Goal: Task Accomplishment & Management: Manage account settings

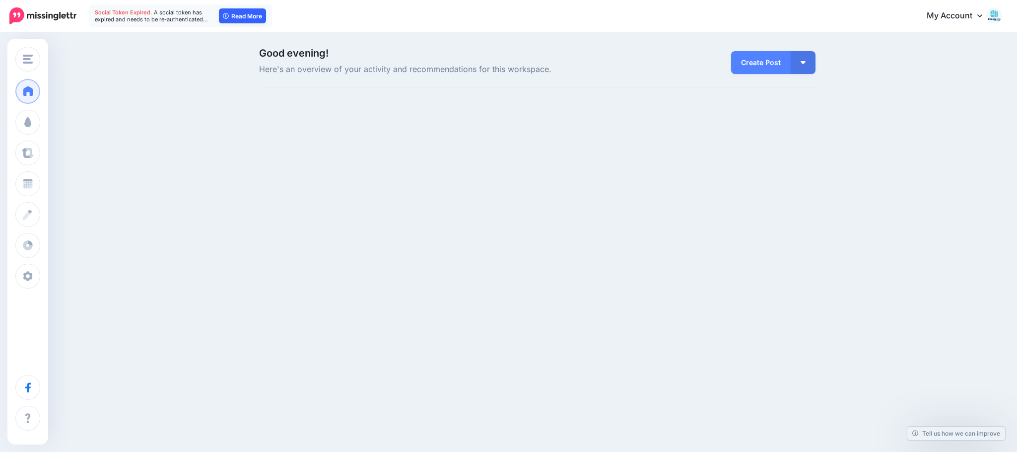
click at [231, 15] on link "Read More" at bounding box center [242, 15] width 47 height 15
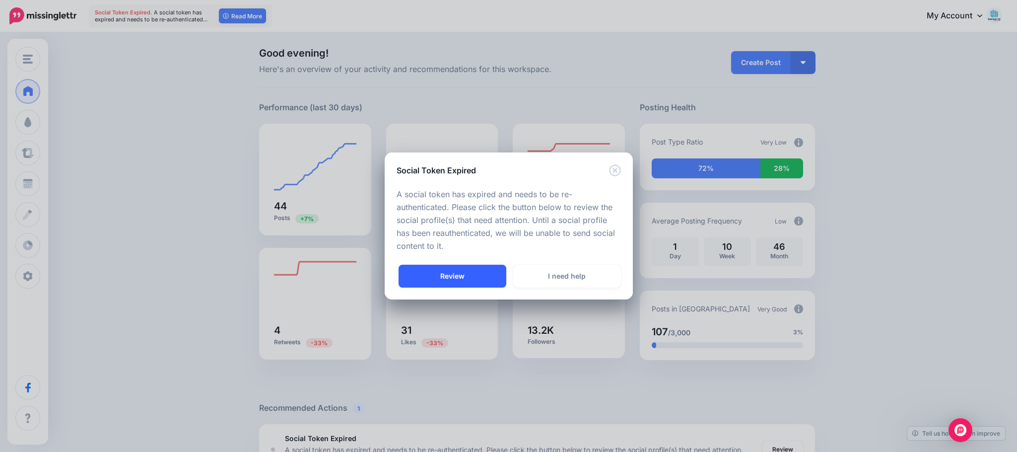
click at [451, 272] on link "Review" at bounding box center [453, 276] width 108 height 23
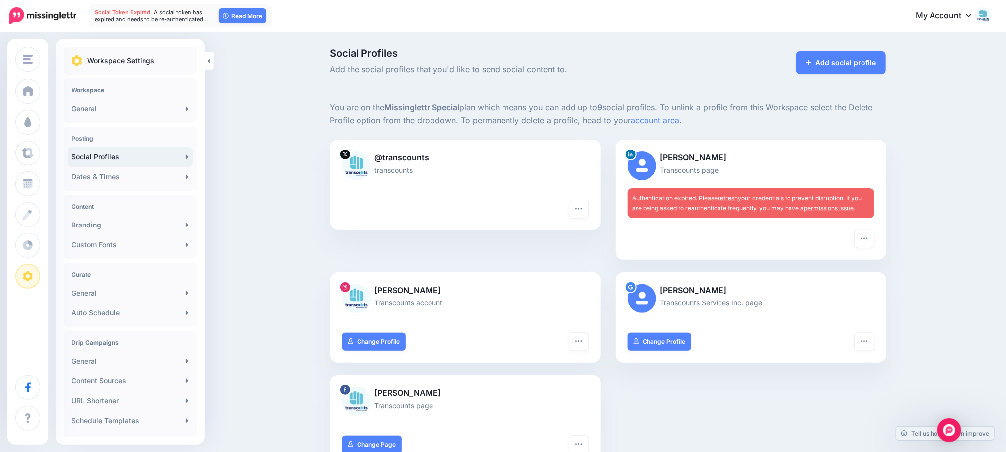
click at [726, 194] on link "refresh" at bounding box center [728, 197] width 20 height 7
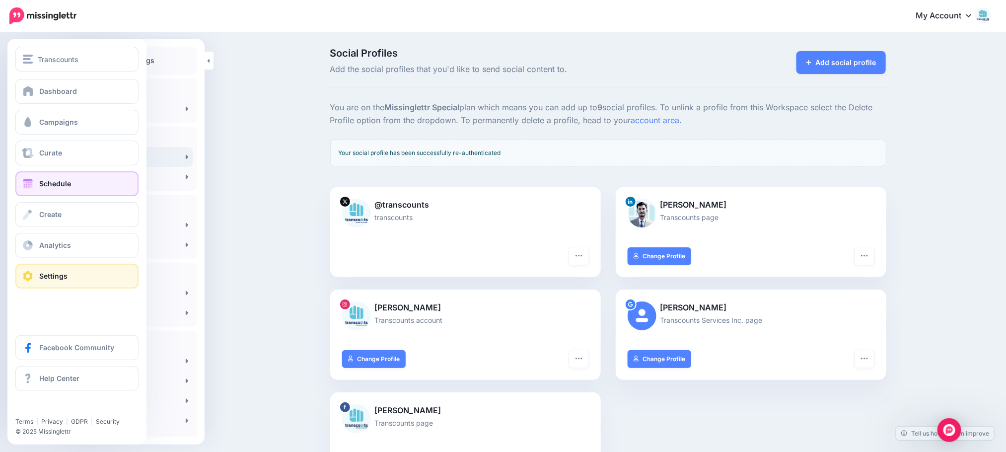
click at [58, 184] on span "Schedule" at bounding box center [55, 183] width 32 height 8
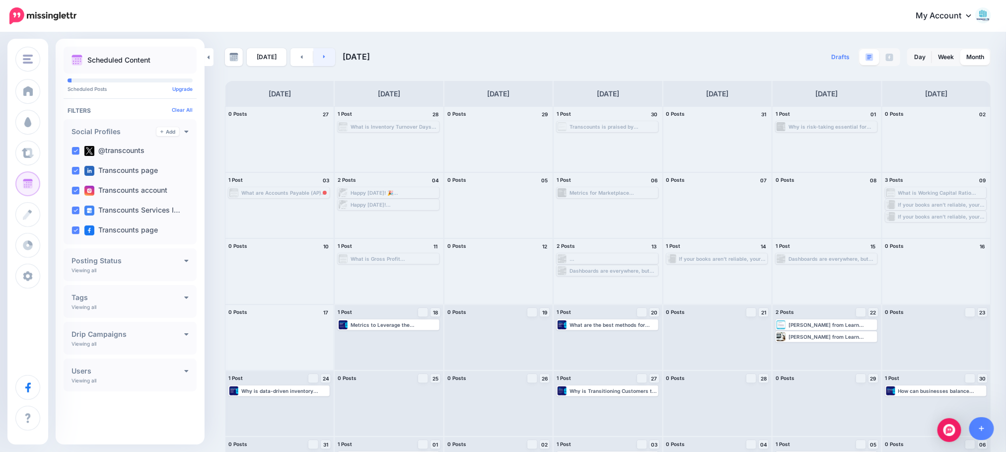
click at [329, 57] on link at bounding box center [324, 57] width 22 height 18
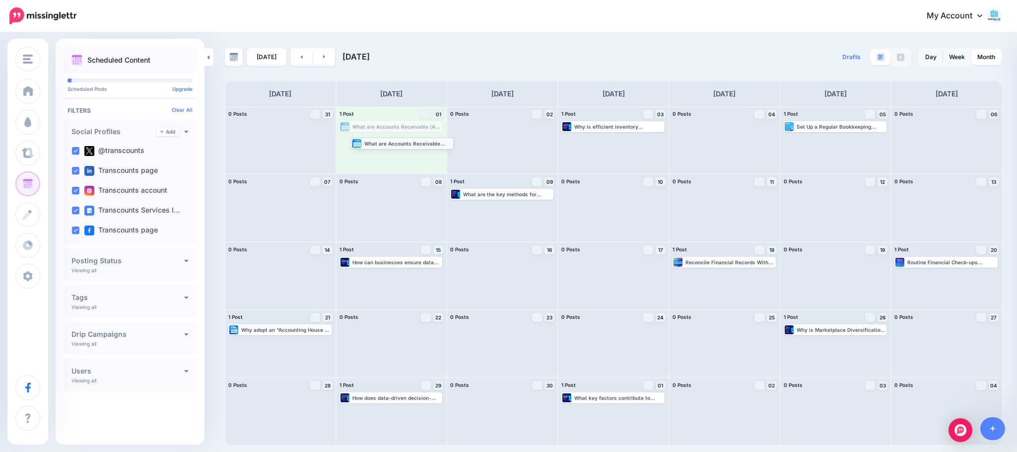
drag, startPoint x: 407, startPoint y: 131, endPoint x: 418, endPoint y: 147, distance: 20.0
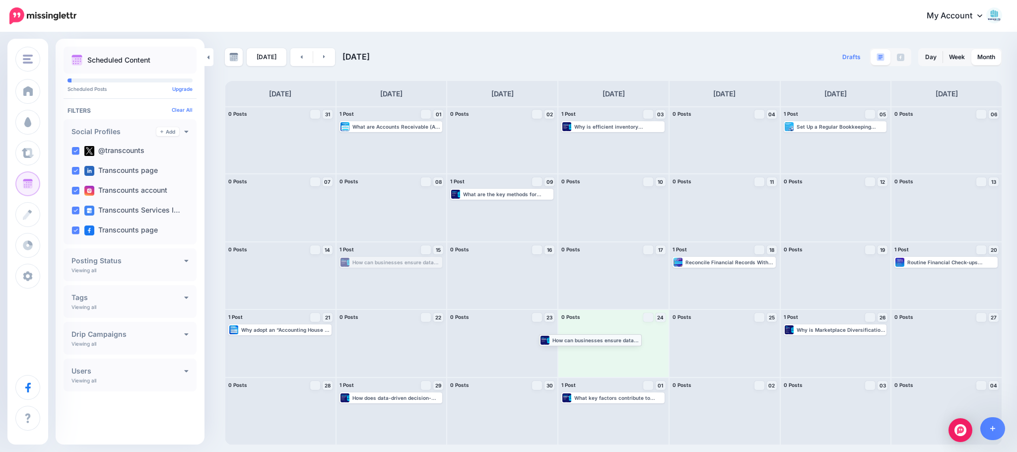
drag, startPoint x: 415, startPoint y: 261, endPoint x: 615, endPoint y: 339, distance: 214.0
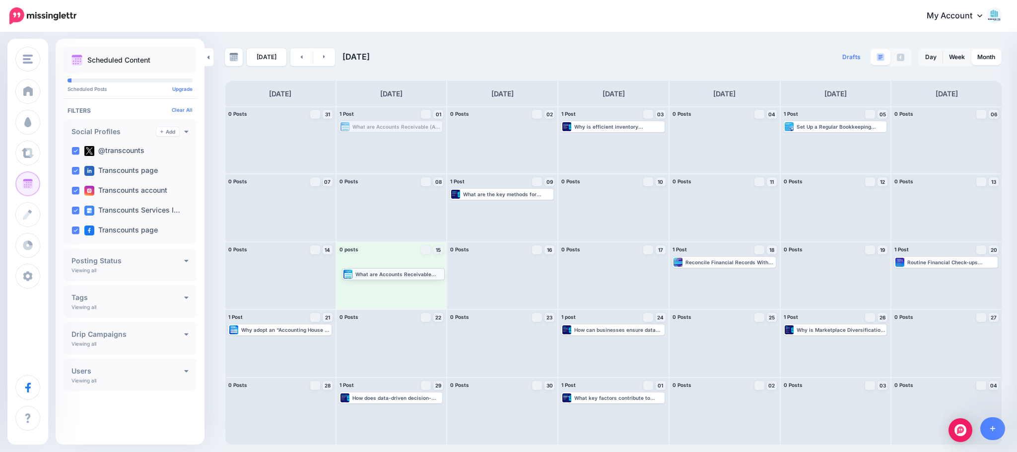
drag, startPoint x: 376, startPoint y: 127, endPoint x: 378, endPoint y: 274, distance: 146.9
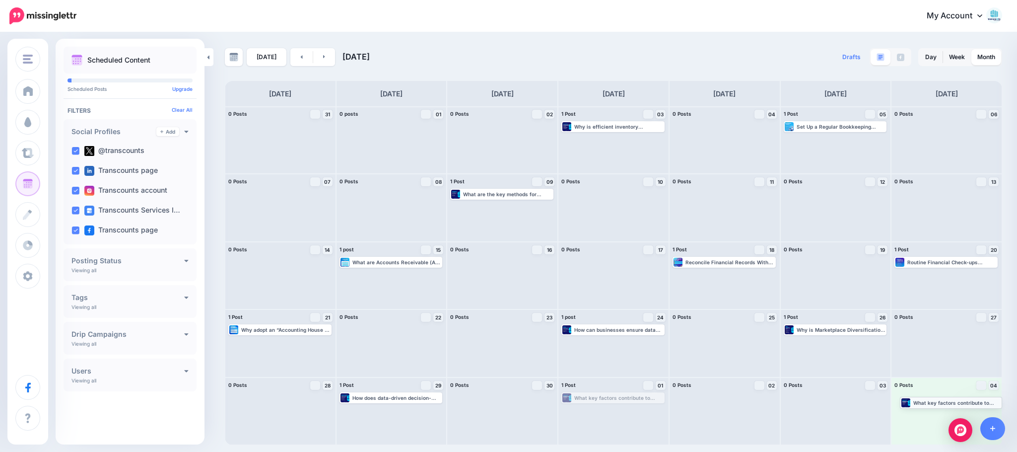
drag, startPoint x: 645, startPoint y: 399, endPoint x: 983, endPoint y: 404, distance: 338.0
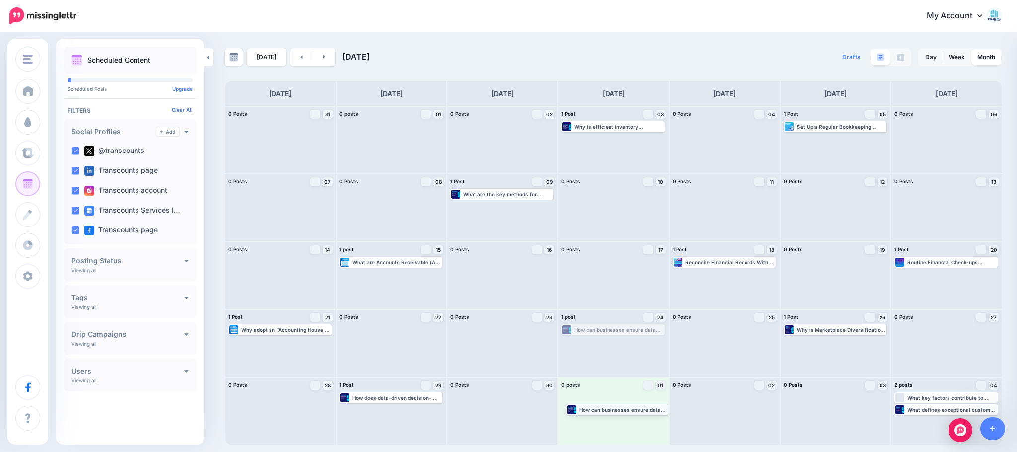
drag, startPoint x: 632, startPoint y: 333, endPoint x: 636, endPoint y: 411, distance: 79.0
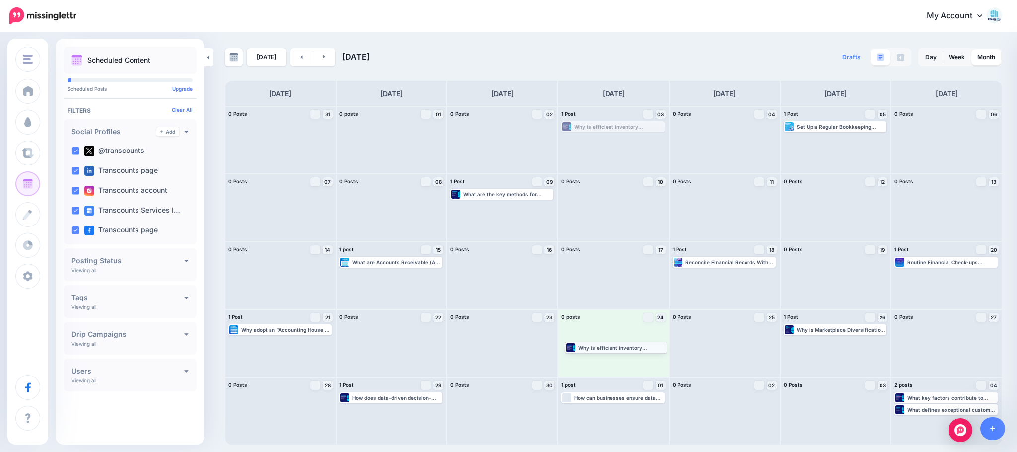
drag, startPoint x: 610, startPoint y: 127, endPoint x: 613, endPoint y: 347, distance: 220.4
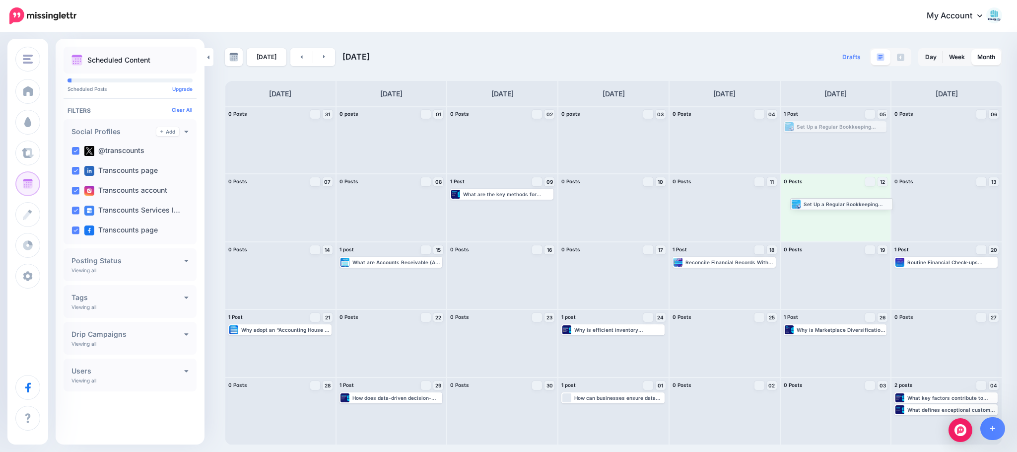
drag, startPoint x: 858, startPoint y: 130, endPoint x: 864, endPoint y: 207, distance: 77.2
click at [298, 63] on link at bounding box center [301, 57] width 22 height 18
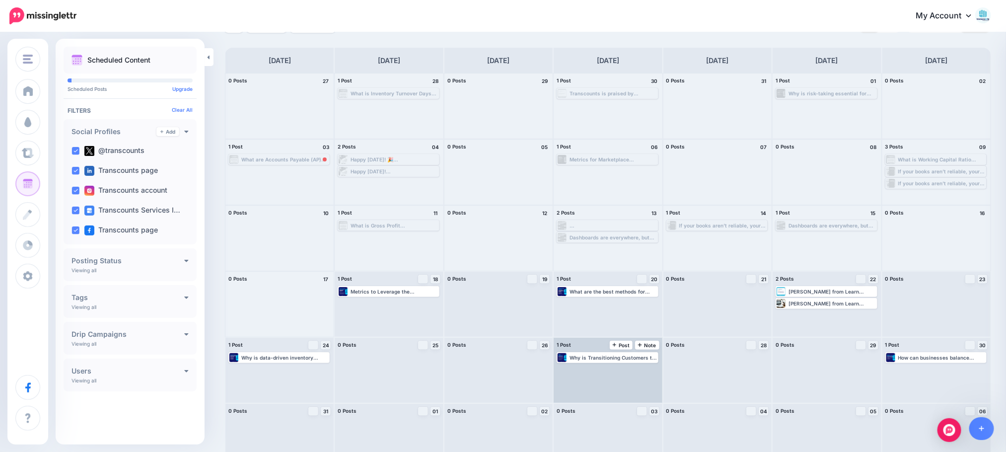
scroll to position [51, 0]
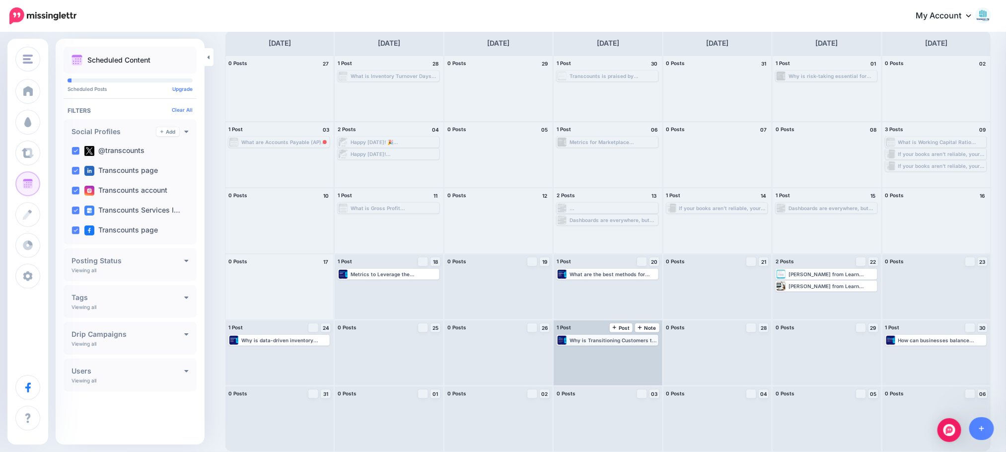
click at [618, 339] on div "Why is Transitioning Customers to Subscriptions? Read more 👉 https://lttr.ai/Ac…" at bounding box center [612, 340] width 87 height 6
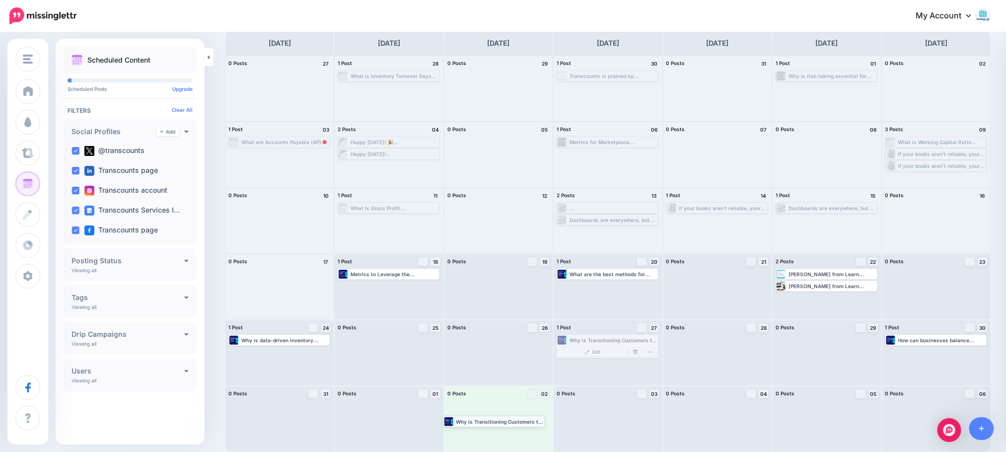
drag, startPoint x: 618, startPoint y: 339, endPoint x: 499, endPoint y: 420, distance: 144.0
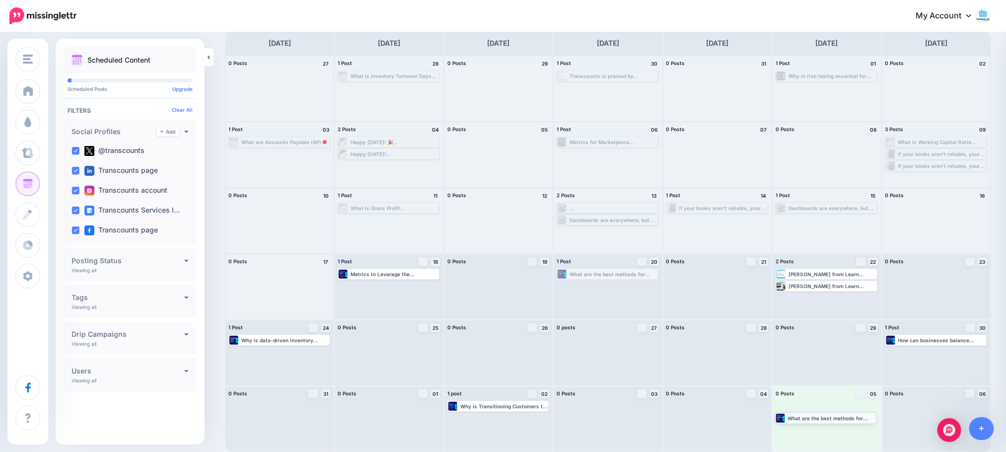
drag, startPoint x: 635, startPoint y: 274, endPoint x: 847, endPoint y: 417, distance: 256.3
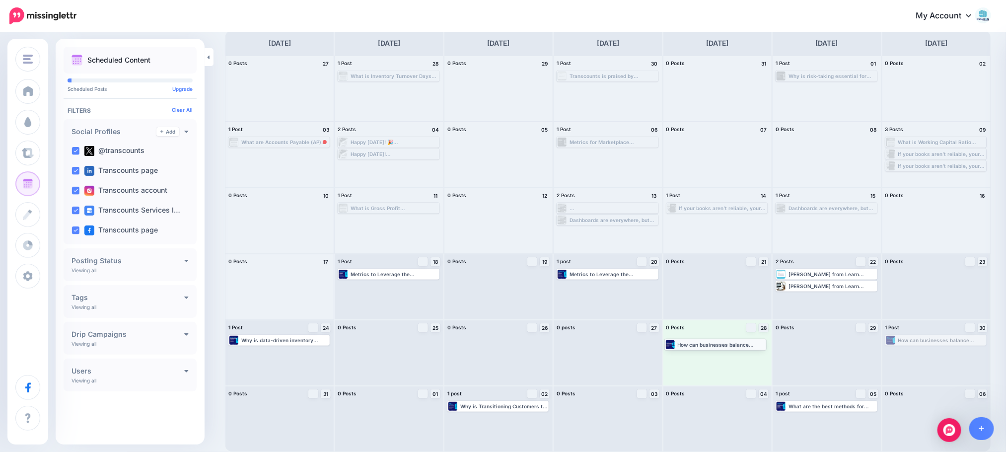
drag, startPoint x: 916, startPoint y: 340, endPoint x: 685, endPoint y: 344, distance: 230.8
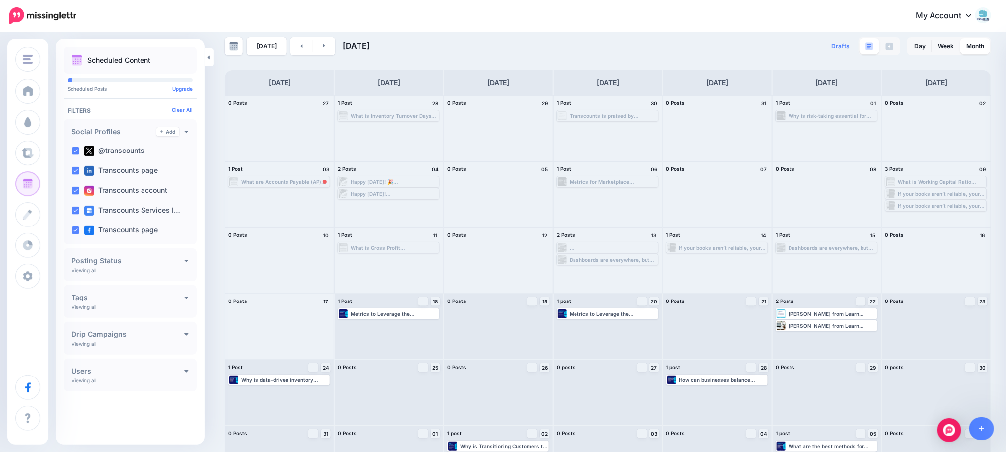
scroll to position [0, 0]
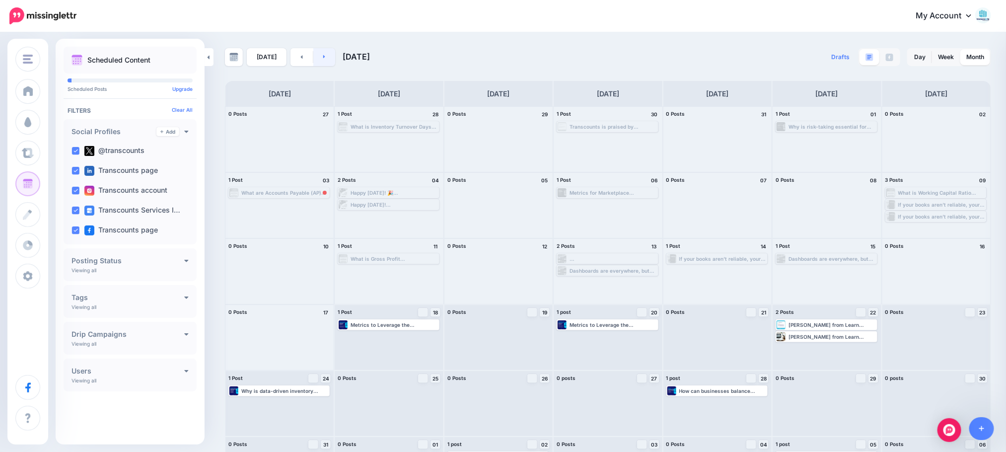
click at [320, 62] on link at bounding box center [324, 57] width 22 height 18
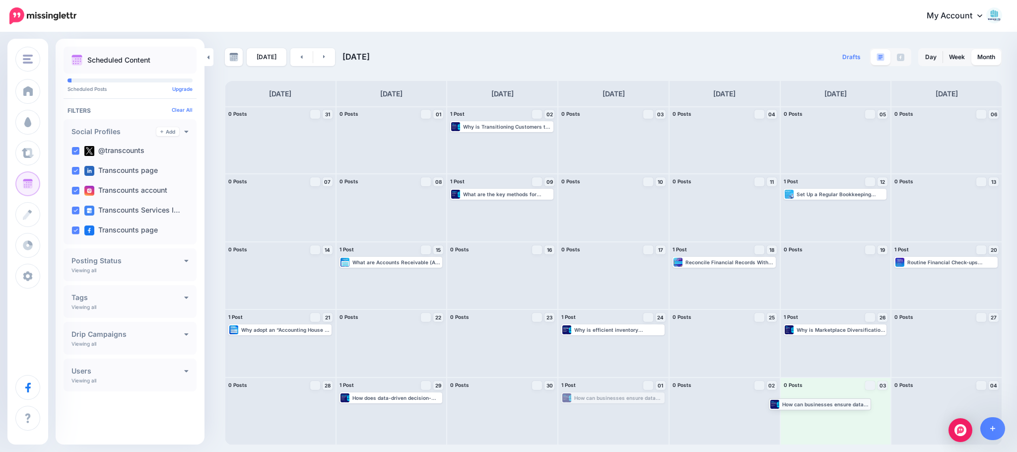
drag, startPoint x: 631, startPoint y: 403, endPoint x: 838, endPoint y: 408, distance: 207.1
click at [329, 54] on link at bounding box center [324, 57] width 22 height 18
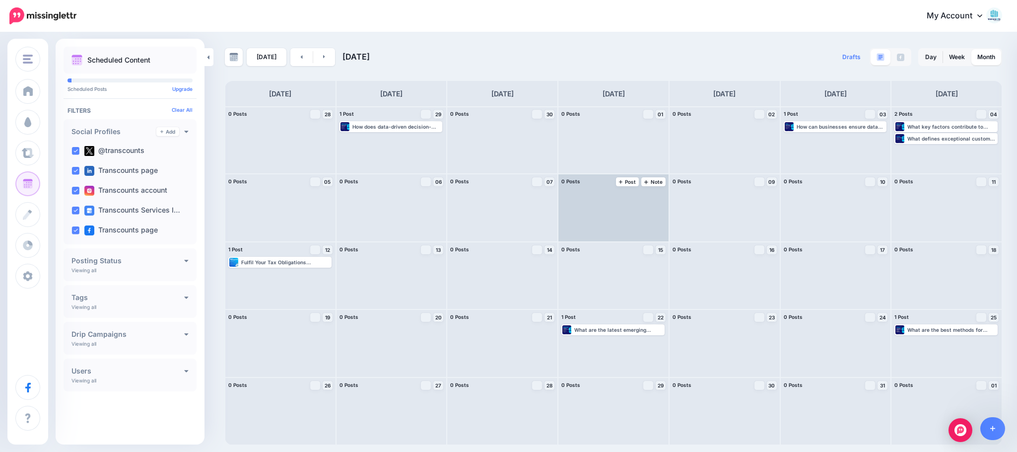
drag, startPoint x: 914, startPoint y: 147, endPoint x: 574, endPoint y: 237, distance: 352.0
click at [574, 237] on div "0 Posts 28 Note Post 1 Post 29 Note Post" at bounding box center [613, 275] width 777 height 339
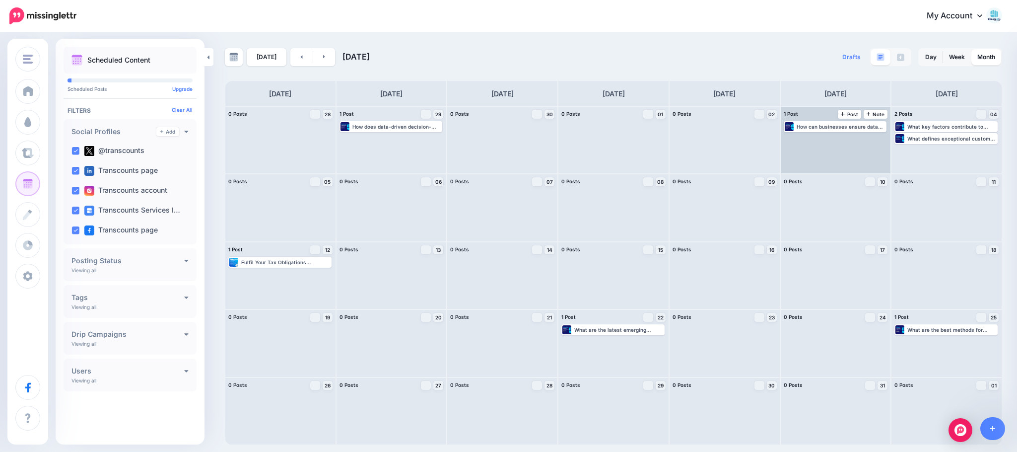
click at [856, 166] on div "How can businesses ensure data accuracy in real-time reporting? Read more 👉 htt…" at bounding box center [836, 140] width 110 height 67
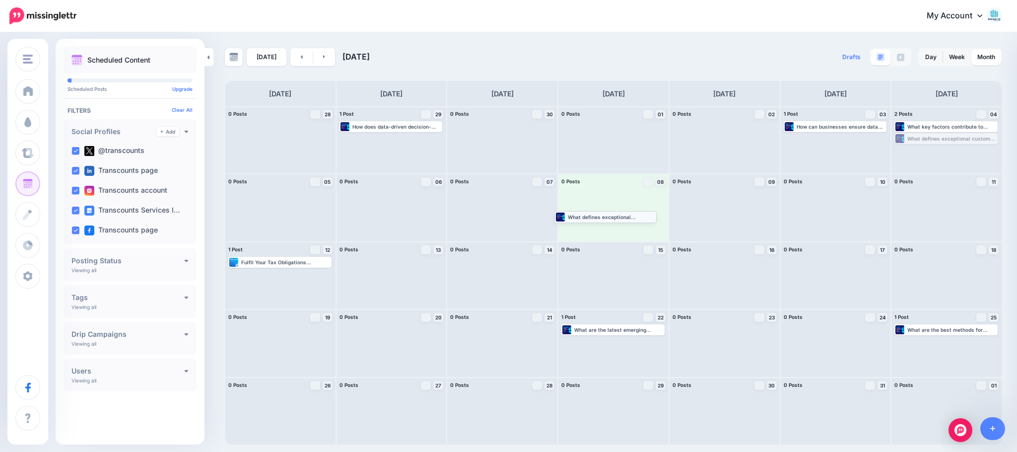
drag, startPoint x: 926, startPoint y: 136, endPoint x: 582, endPoint y: 214, distance: 352.9
click at [328, 58] on link at bounding box center [324, 57] width 22 height 18
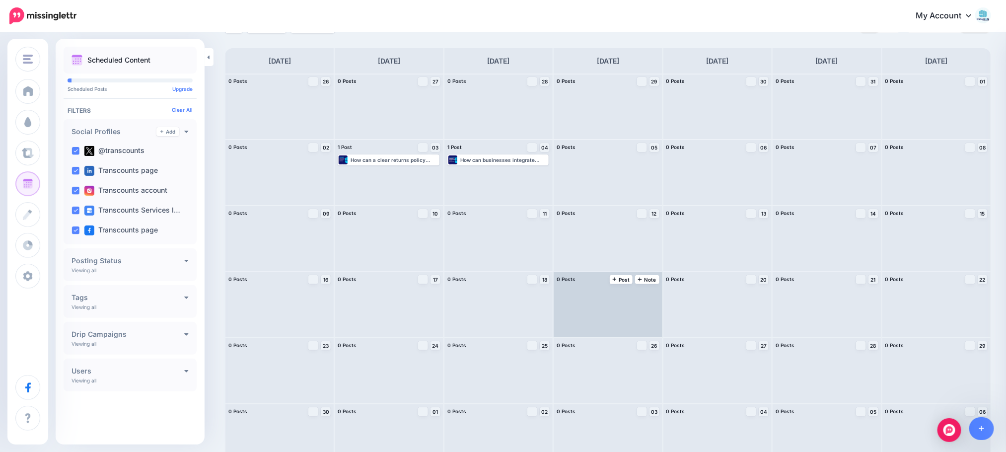
scroll to position [51, 0]
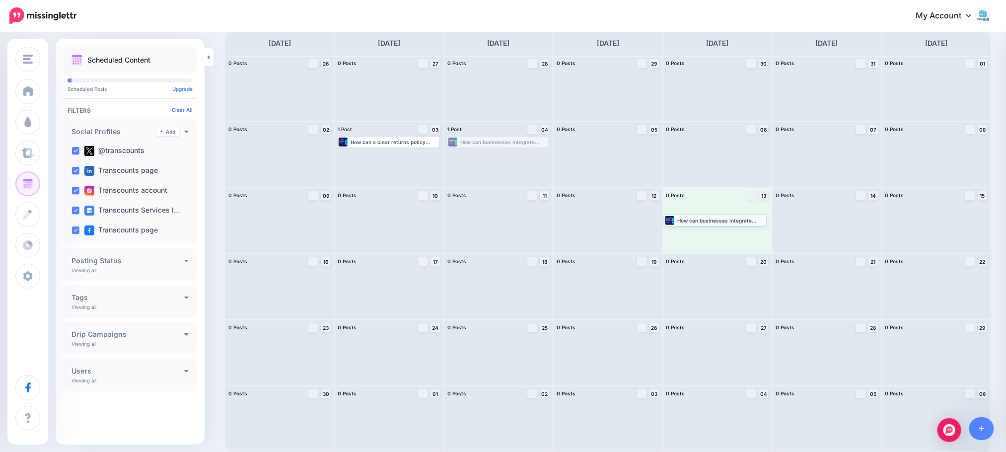
drag, startPoint x: 496, startPoint y: 146, endPoint x: 709, endPoint y: 224, distance: 226.7
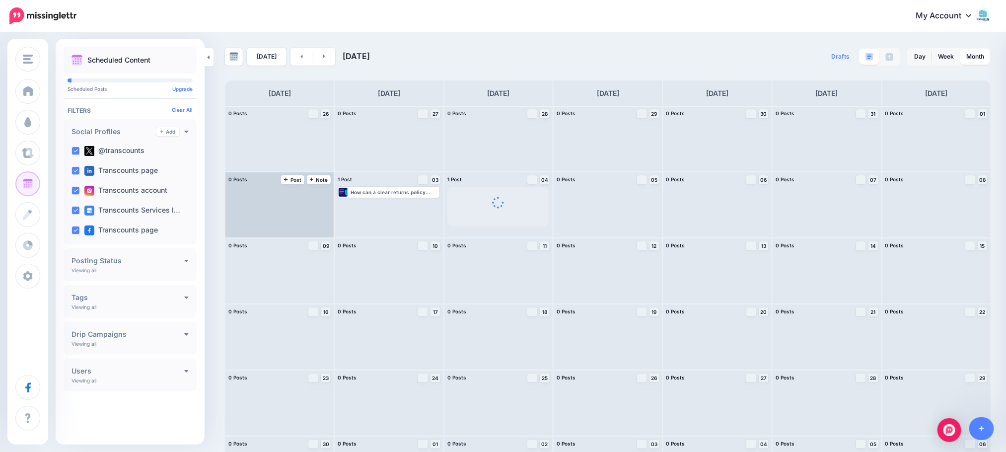
scroll to position [0, 0]
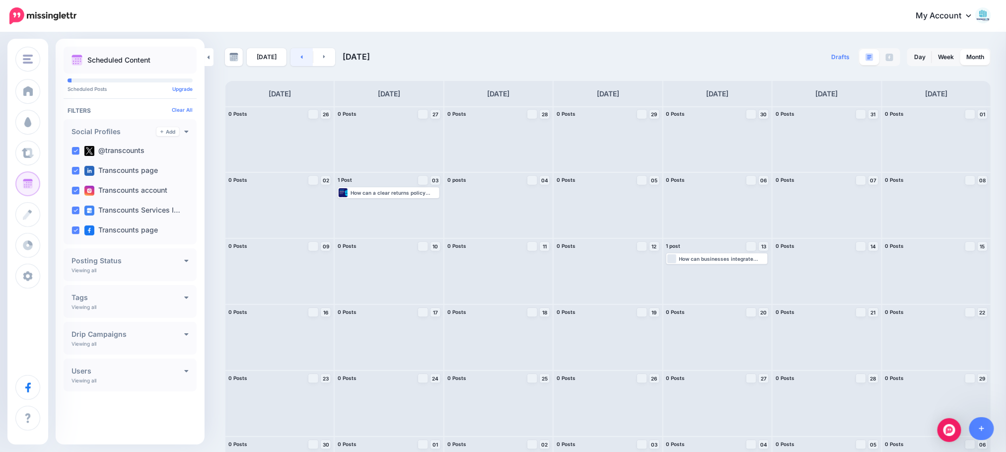
click at [290, 57] on link at bounding box center [301, 57] width 22 height 18
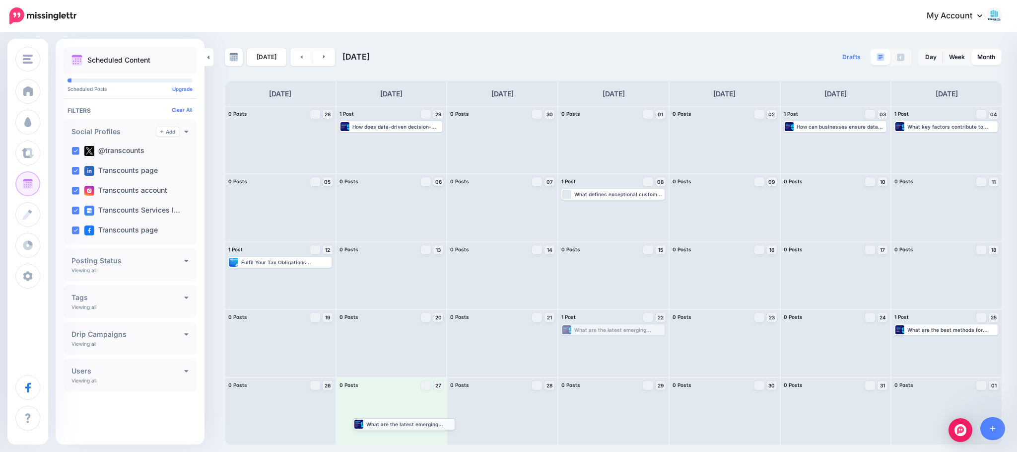
drag, startPoint x: 624, startPoint y: 333, endPoint x: 415, endPoint y: 426, distance: 228.8
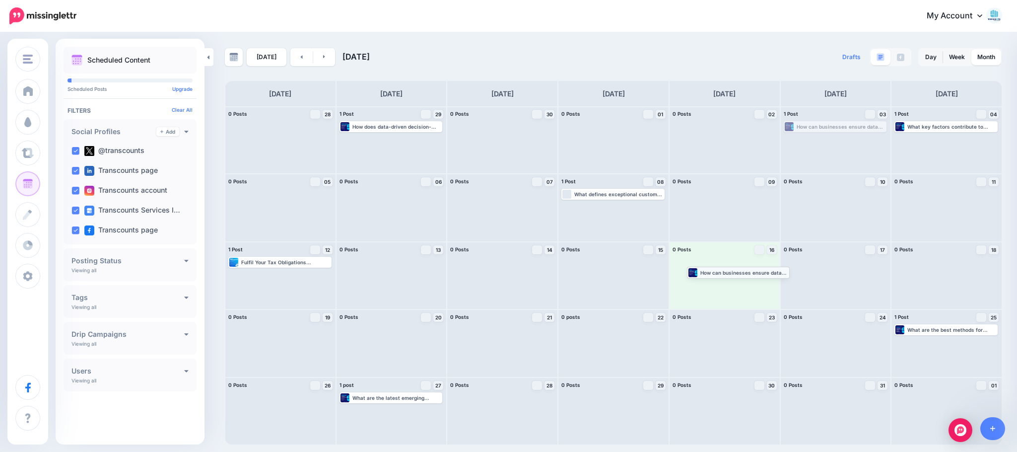
drag, startPoint x: 816, startPoint y: 129, endPoint x: 720, endPoint y: 274, distance: 174.7
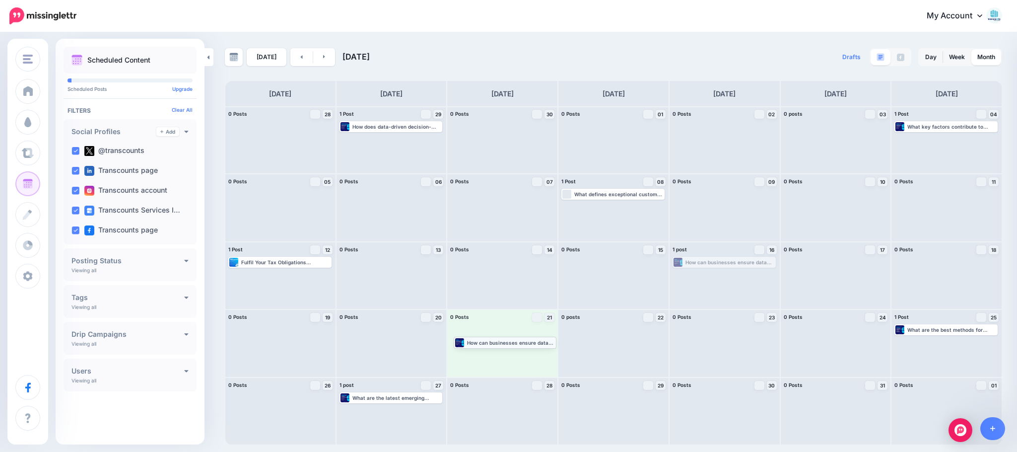
drag, startPoint x: 723, startPoint y: 266, endPoint x: 504, endPoint y: 345, distance: 233.0
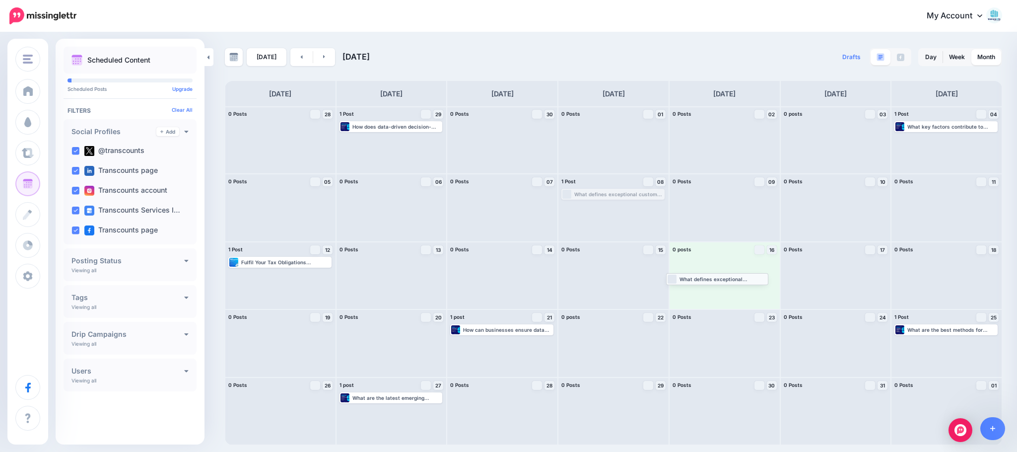
drag, startPoint x: 632, startPoint y: 195, endPoint x: 736, endPoint y: 279, distance: 133.8
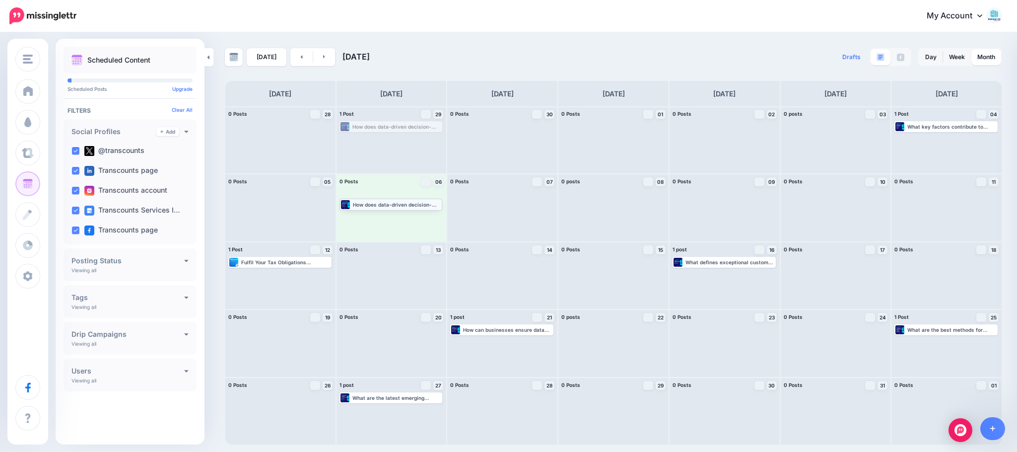
drag, startPoint x: 405, startPoint y: 127, endPoint x: 405, endPoint y: 204, distance: 77.4
click at [302, 53] on link at bounding box center [301, 57] width 22 height 18
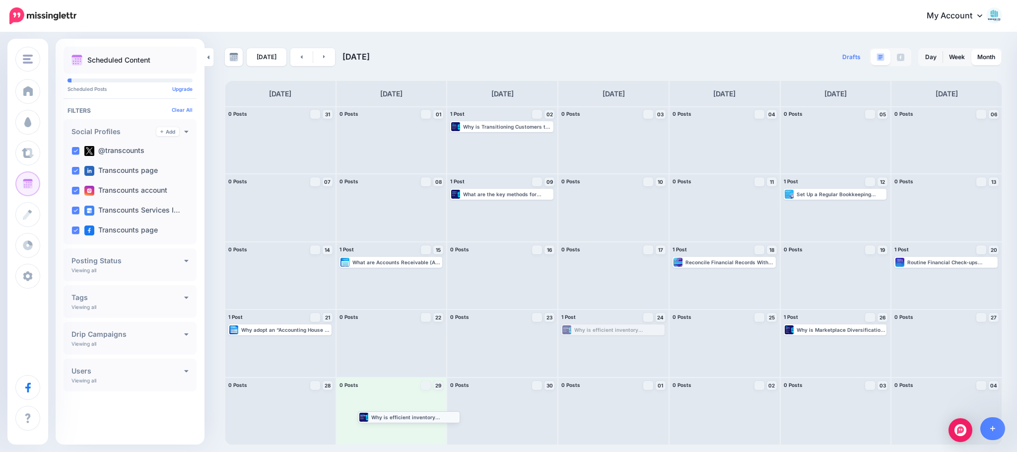
drag, startPoint x: 599, startPoint y: 331, endPoint x: 395, endPoint y: 417, distance: 221.5
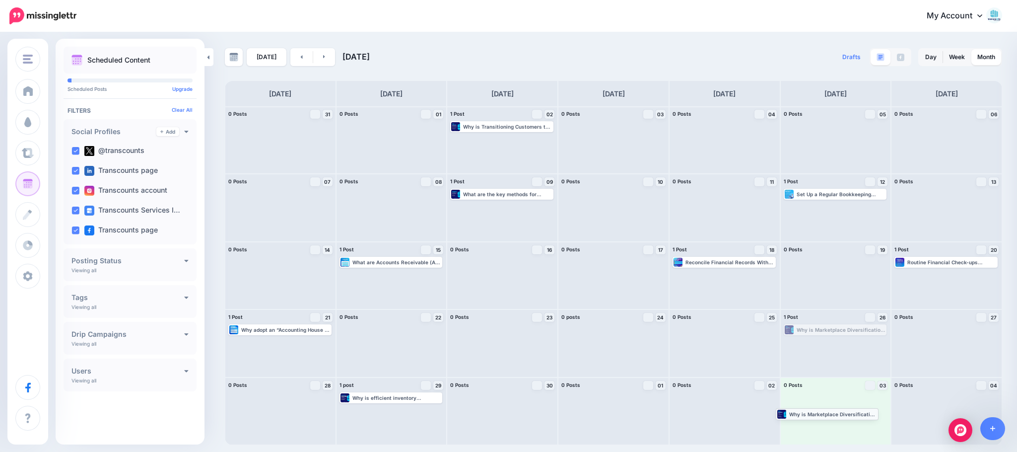
drag, startPoint x: 825, startPoint y: 334, endPoint x: 817, endPoint y: 417, distance: 83.8
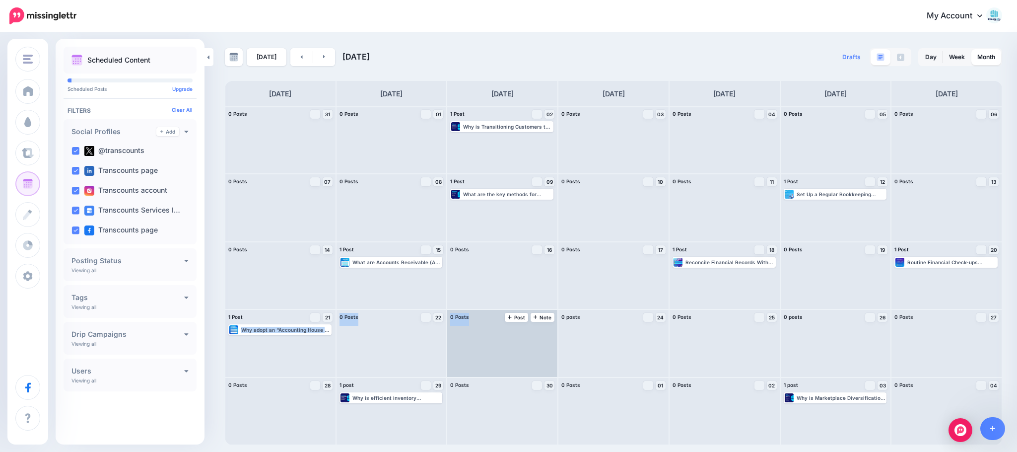
drag, startPoint x: 295, startPoint y: 337, endPoint x: 488, endPoint y: 341, distance: 193.1
click at [488, 341] on div "0 Posts 31 Note Post 0 Posts 01 Note Post" at bounding box center [613, 275] width 777 height 339
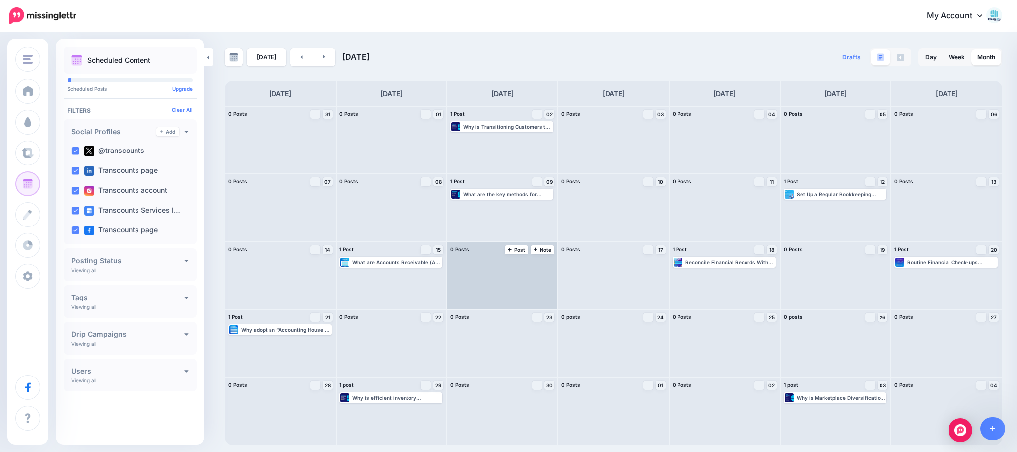
click at [547, 270] on div at bounding box center [502, 275] width 110 height 67
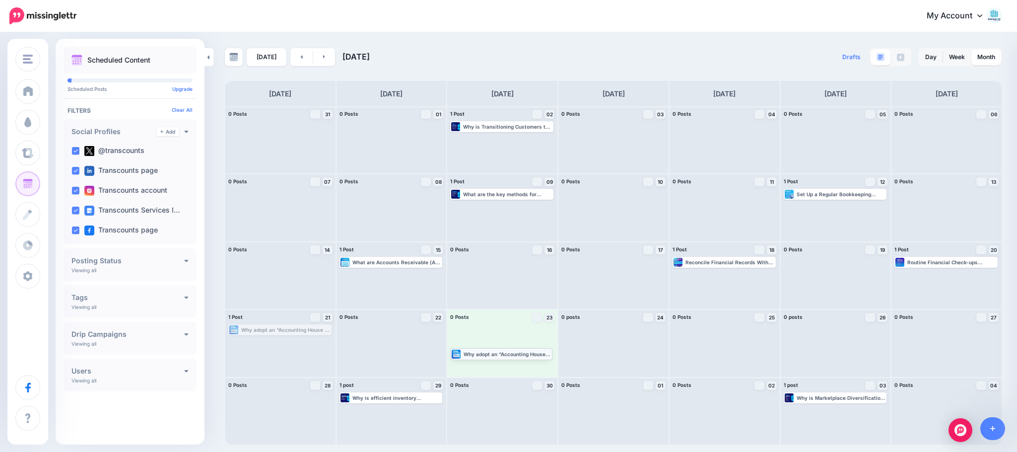
drag, startPoint x: 294, startPoint y: 328, endPoint x: 515, endPoint y: 351, distance: 222.6
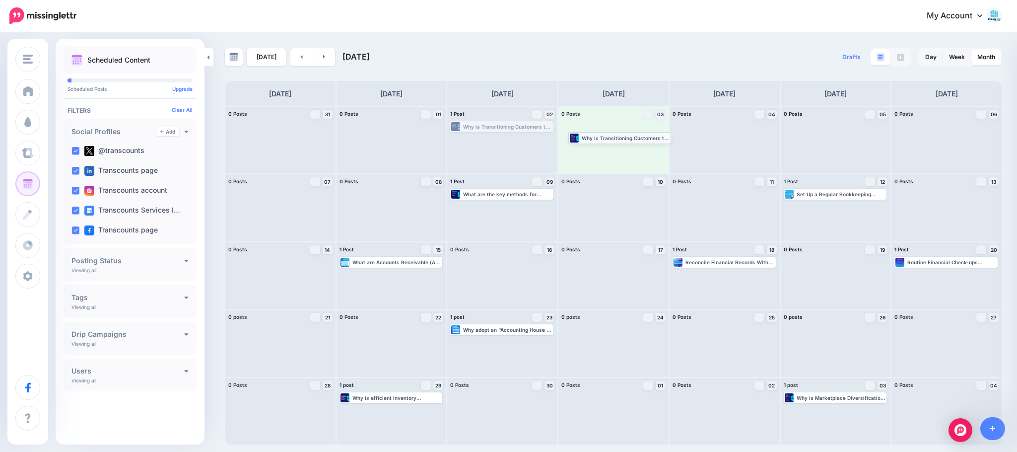
drag, startPoint x: 505, startPoint y: 122, endPoint x: 622, endPoint y: 133, distance: 118.1
click at [302, 55] on link at bounding box center [301, 57] width 22 height 18
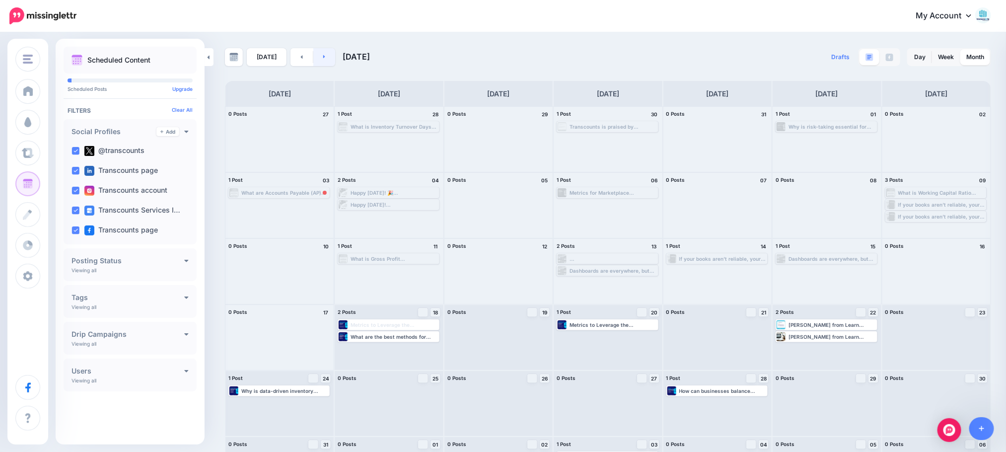
click at [316, 60] on link at bounding box center [324, 57] width 22 height 18
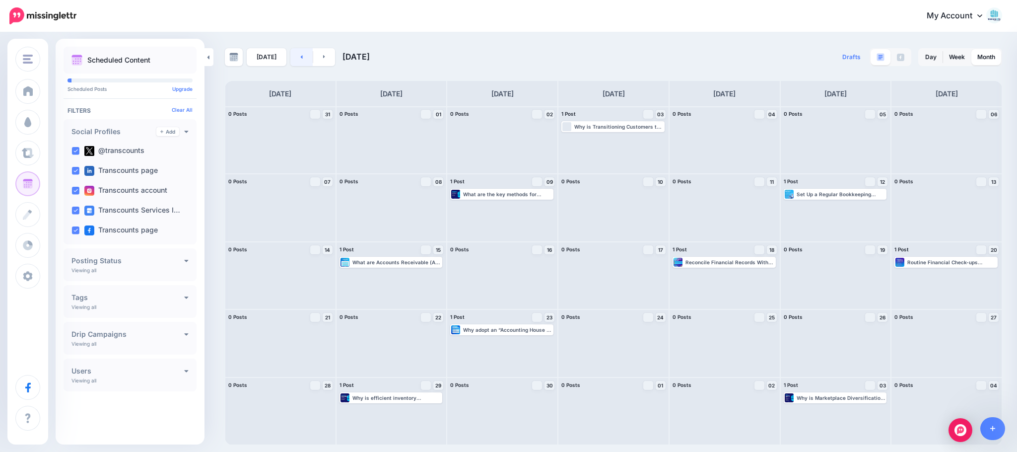
click at [304, 53] on link at bounding box center [301, 57] width 22 height 18
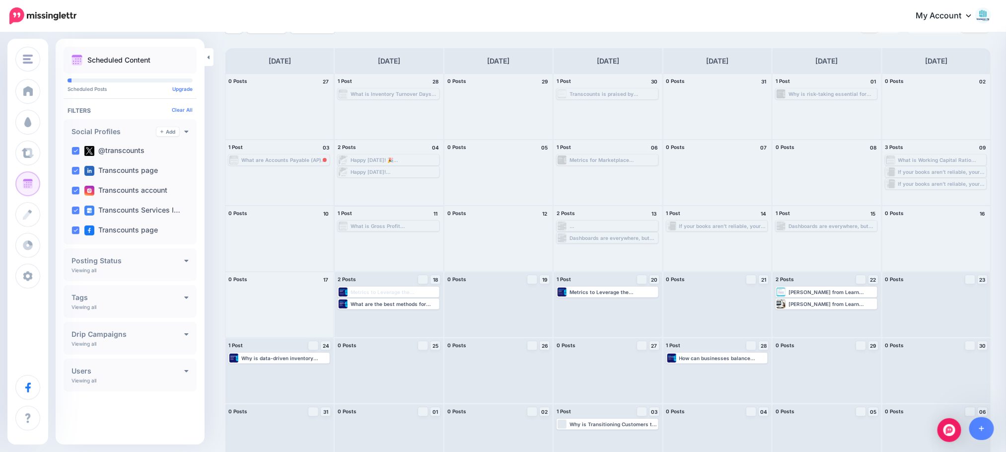
scroll to position [51, 0]
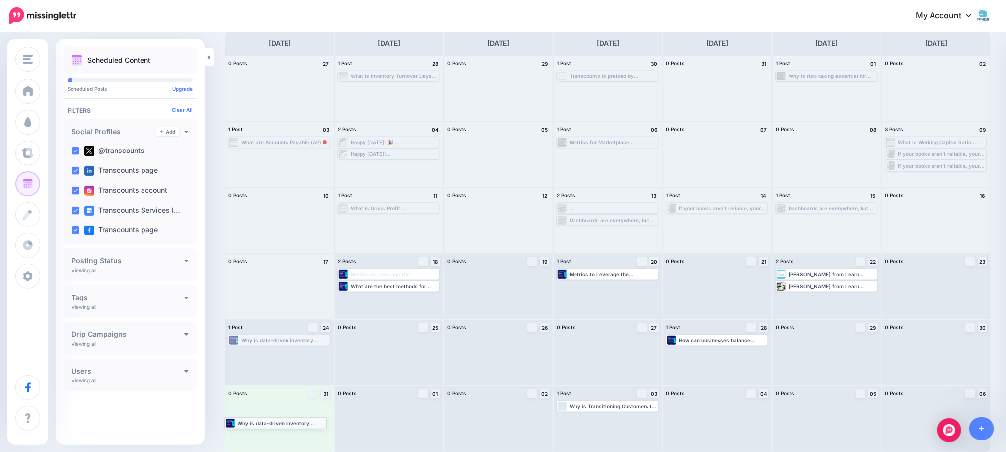
drag, startPoint x: 310, startPoint y: 344, endPoint x: 305, endPoint y: 426, distance: 82.5
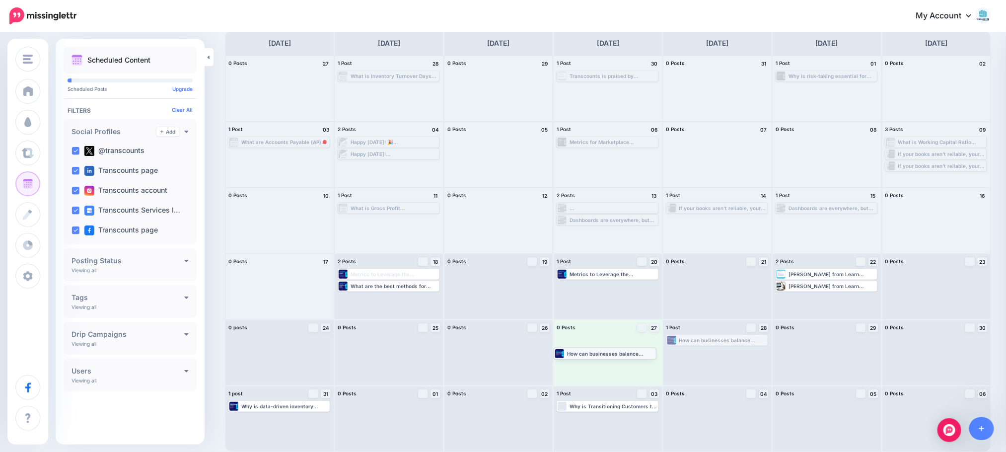
drag, startPoint x: 693, startPoint y: 339, endPoint x: 574, endPoint y: 351, distance: 119.8
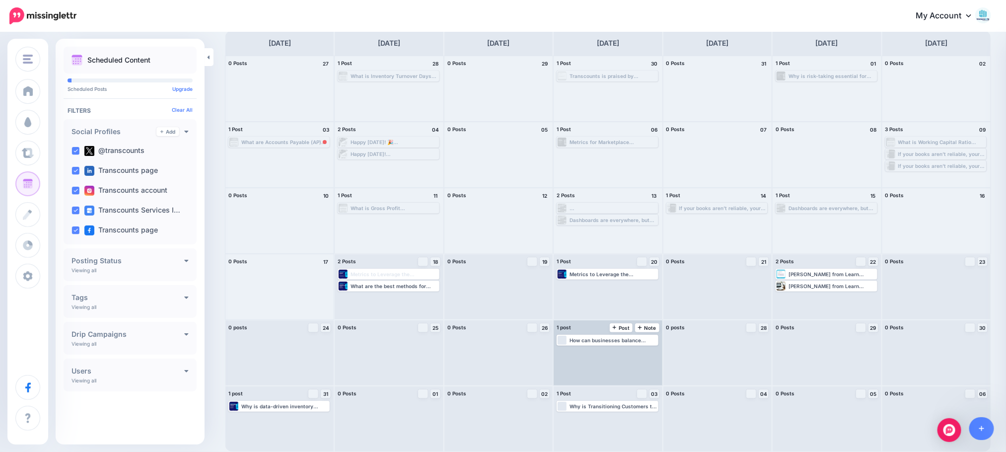
scroll to position [0, 0]
